Goal: Task Accomplishment & Management: Manage account settings

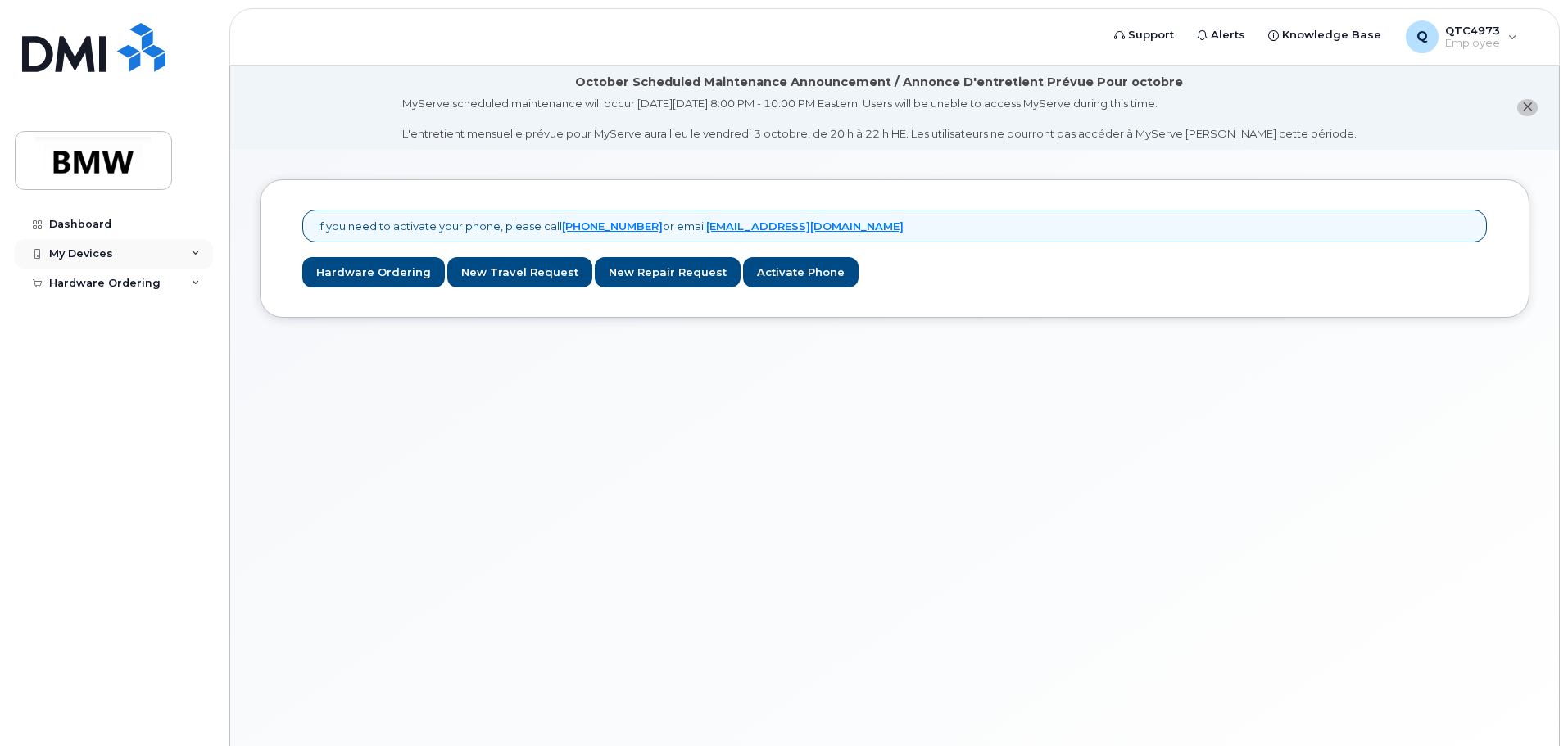
click at [177, 244] on div "My Devices" at bounding box center [113, 254] width 198 height 30
click at [170, 258] on div "My Devices" at bounding box center [113, 254] width 198 height 30
click at [119, 287] on link "Add Device" at bounding box center [127, 284] width 170 height 31
